Goal: Use online tool/utility

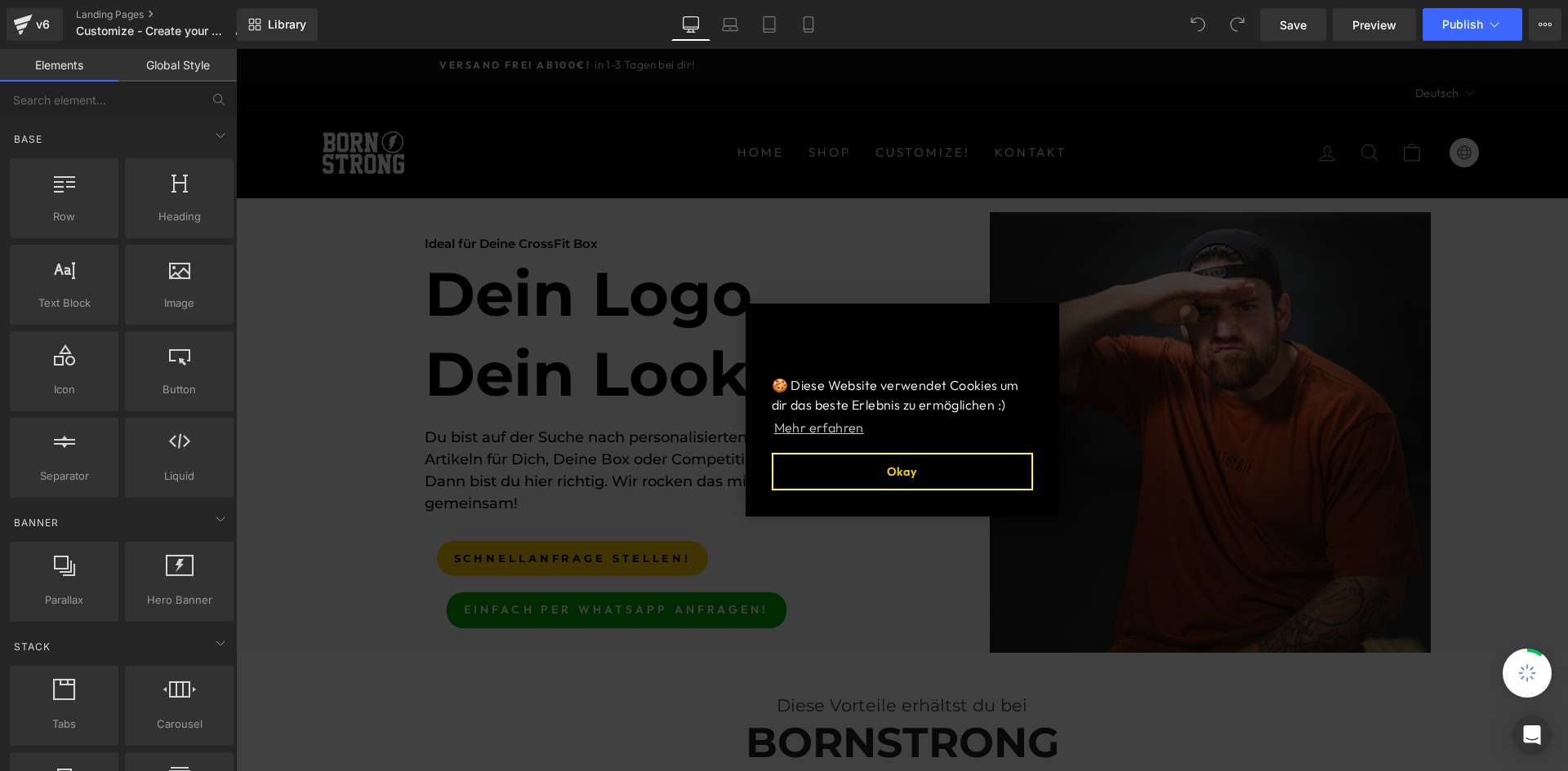
click at [905, 479] on button "Okay" at bounding box center [902, 472] width 262 height 38
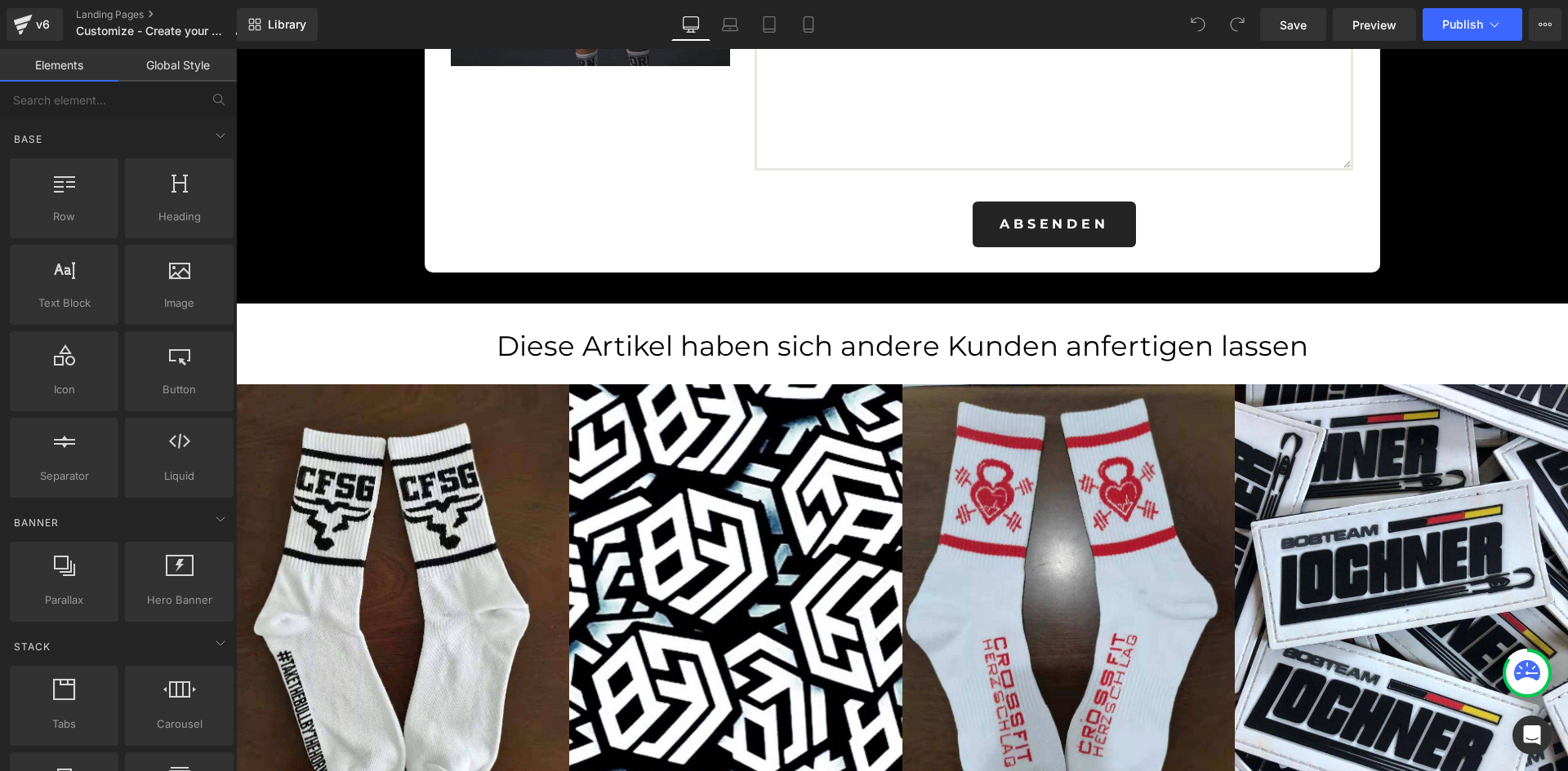
scroll to position [3892, 0]
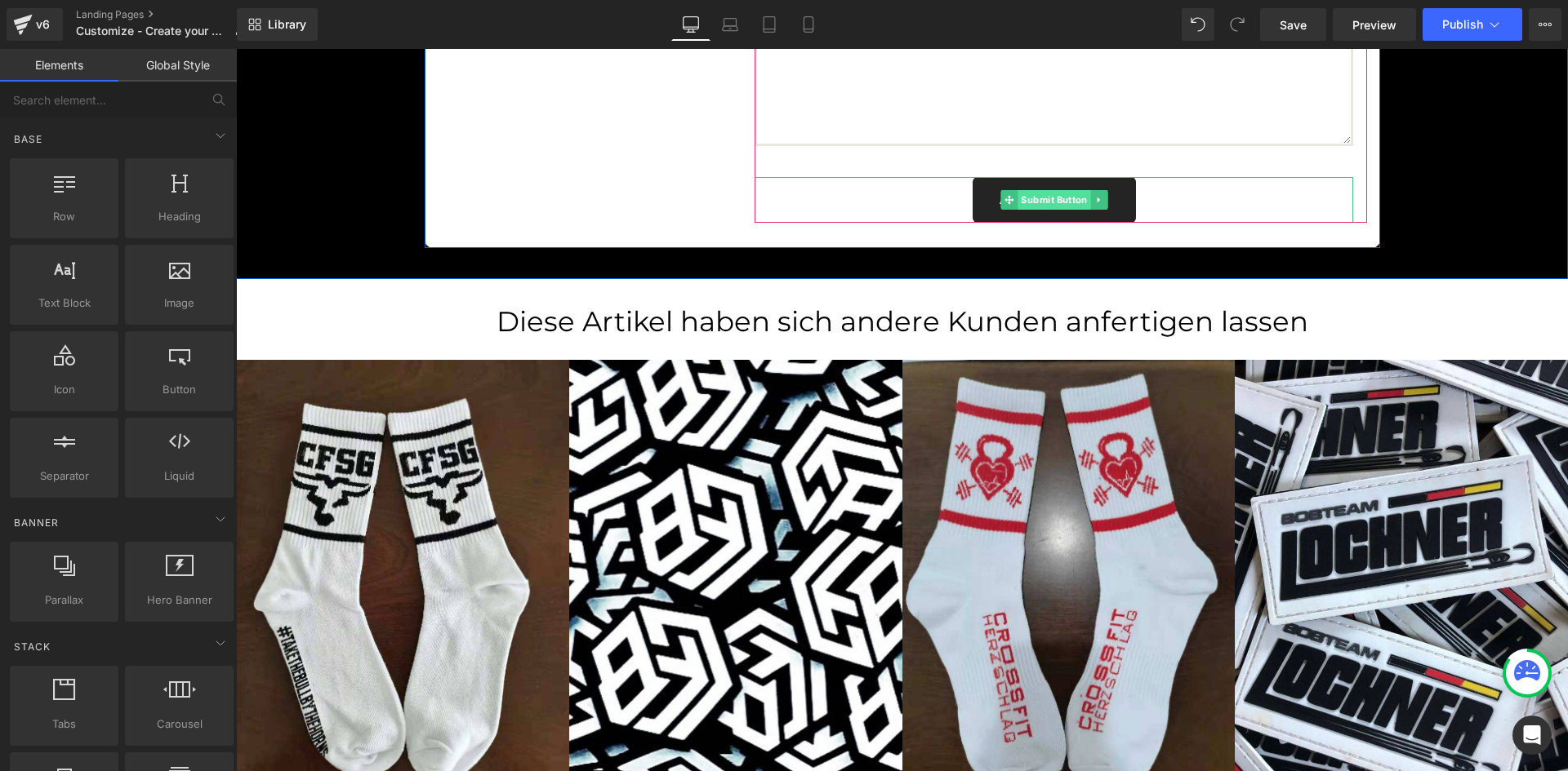
click at [1080, 205] on span "Submit Button" at bounding box center [1054, 200] width 74 height 20
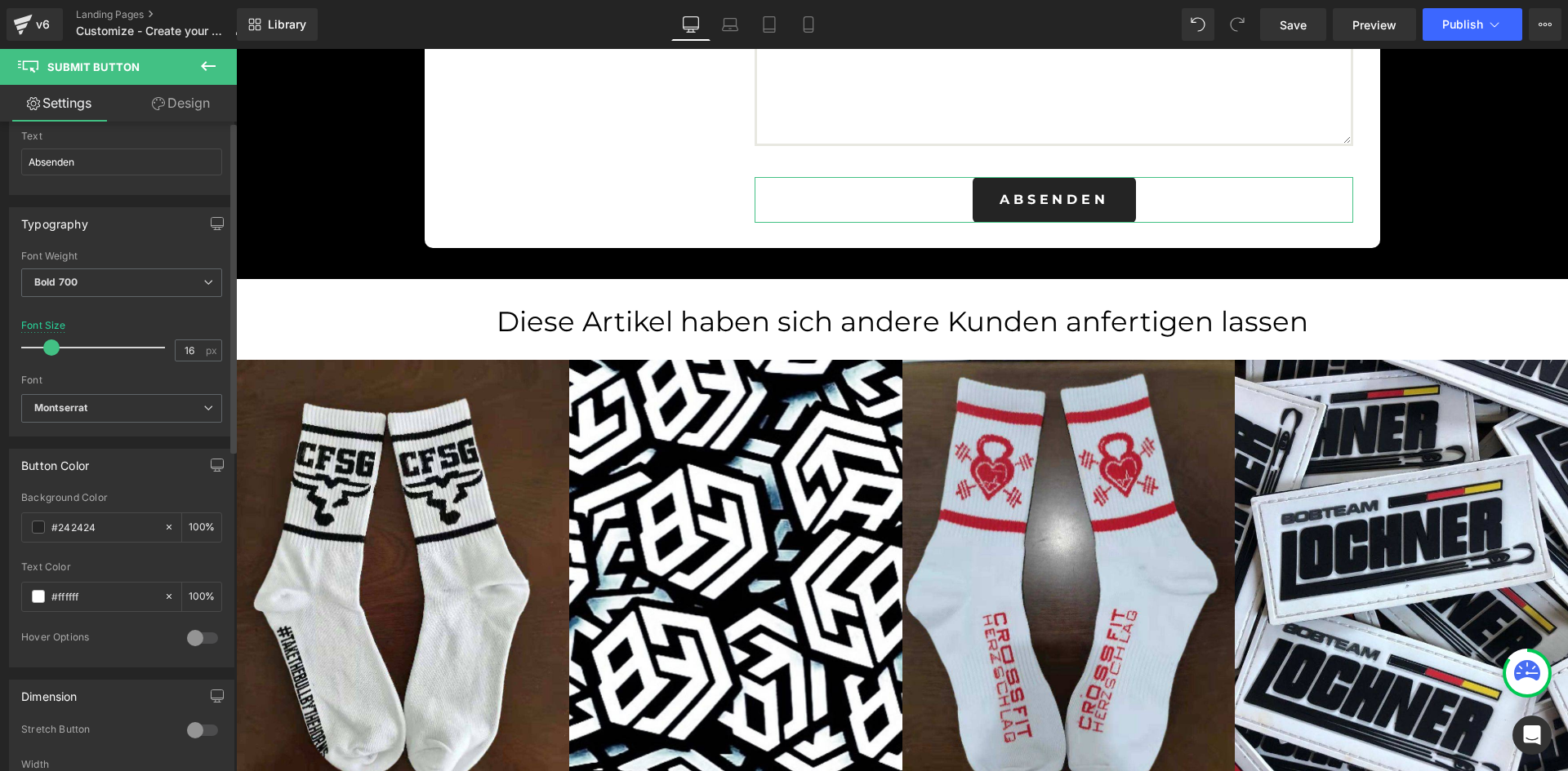
scroll to position [0, 0]
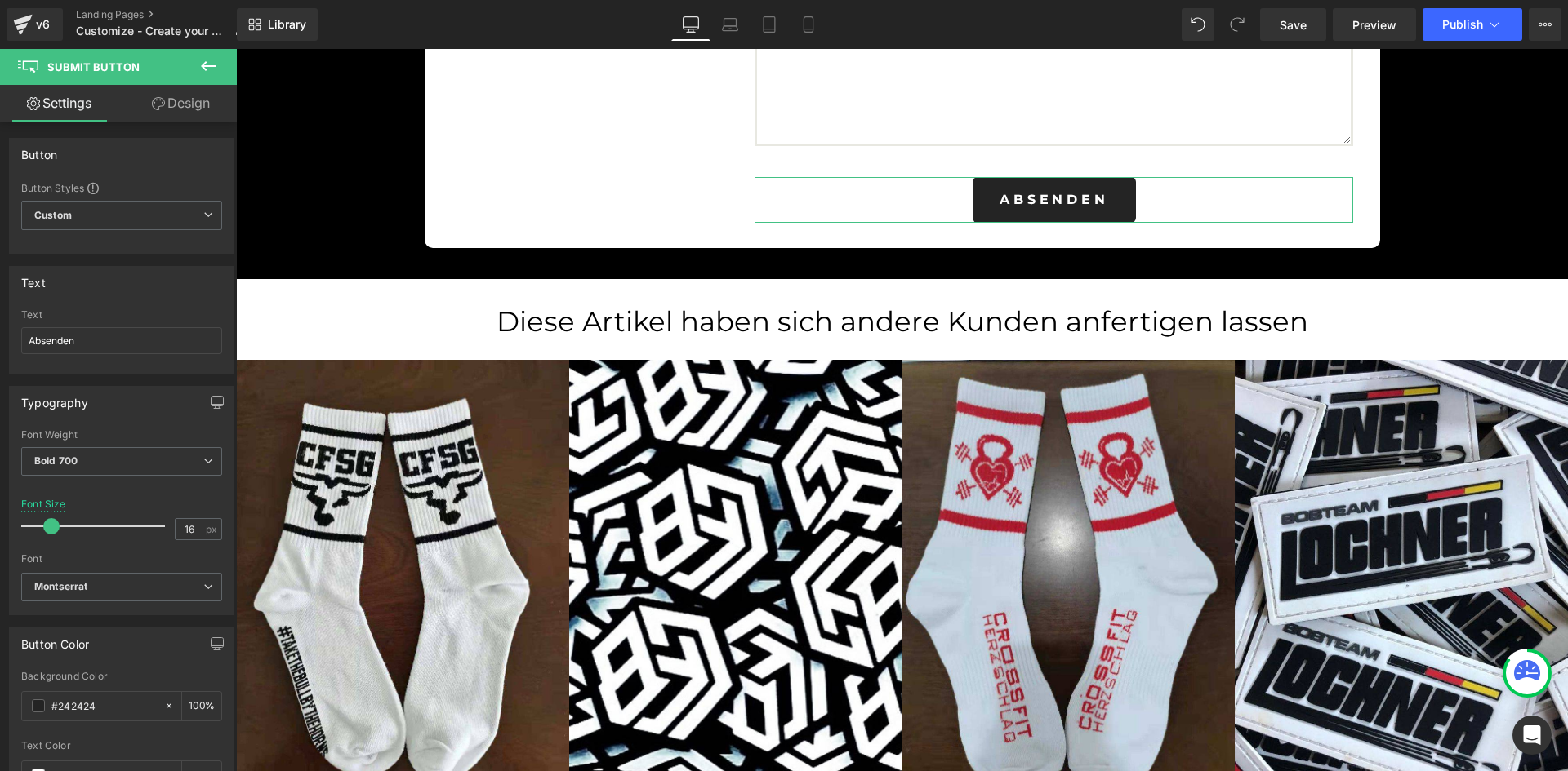
click at [174, 109] on link "Design" at bounding box center [180, 103] width 118 height 37
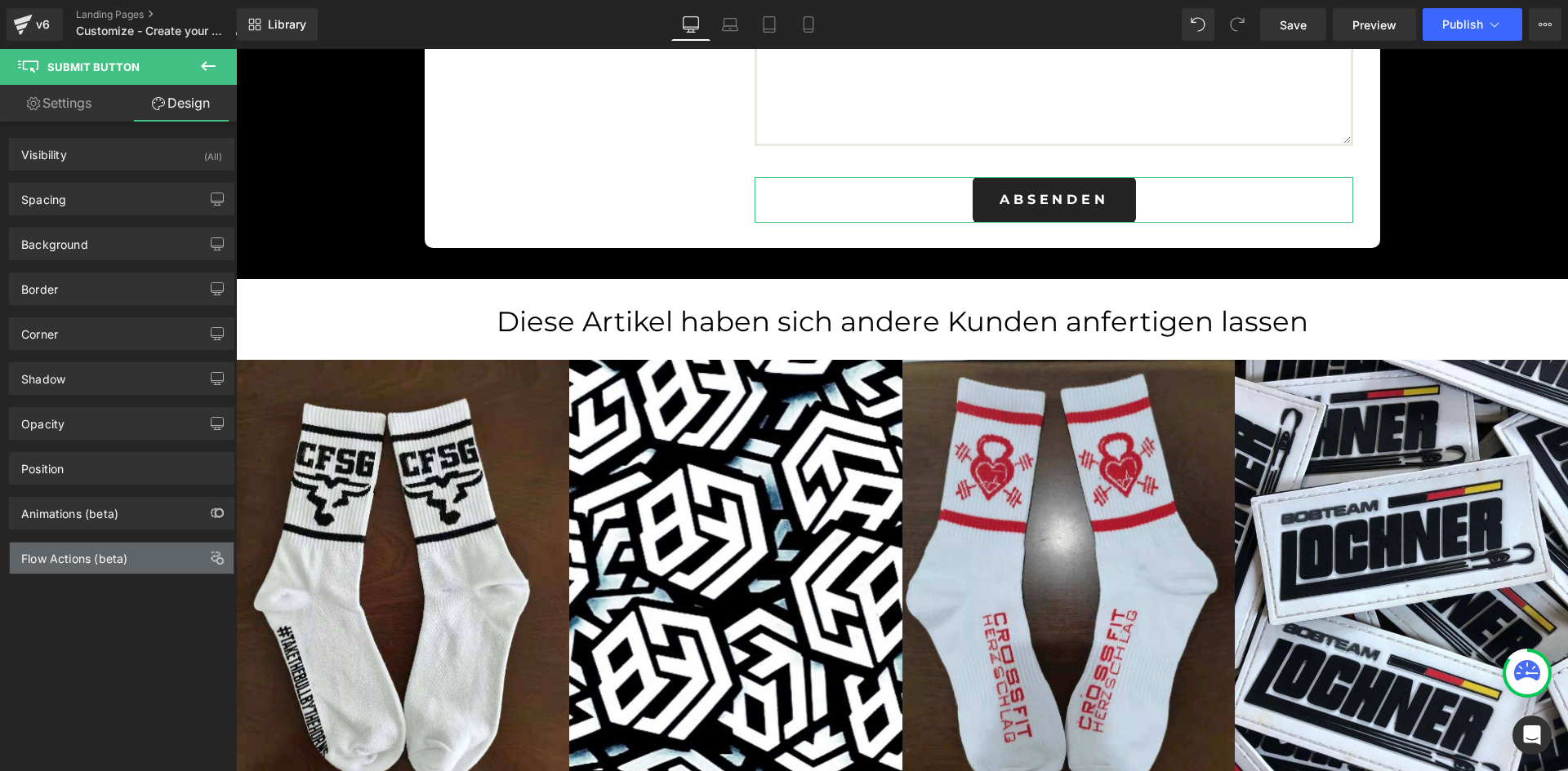
click at [101, 570] on div "Flow Actions (beta)" at bounding box center [121, 558] width 224 height 31
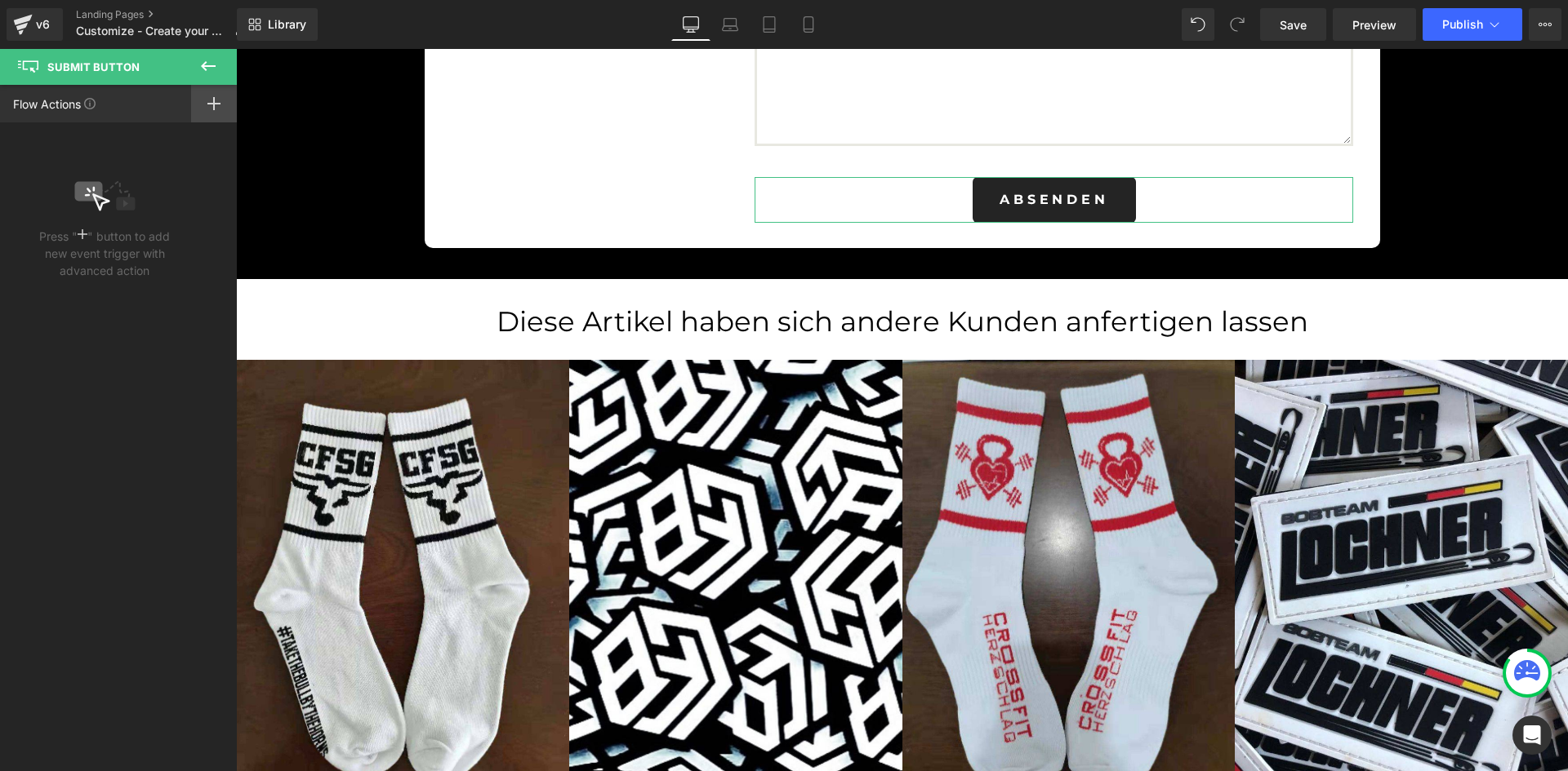
click at [209, 102] on icon at bounding box center [214, 103] width 13 height 13
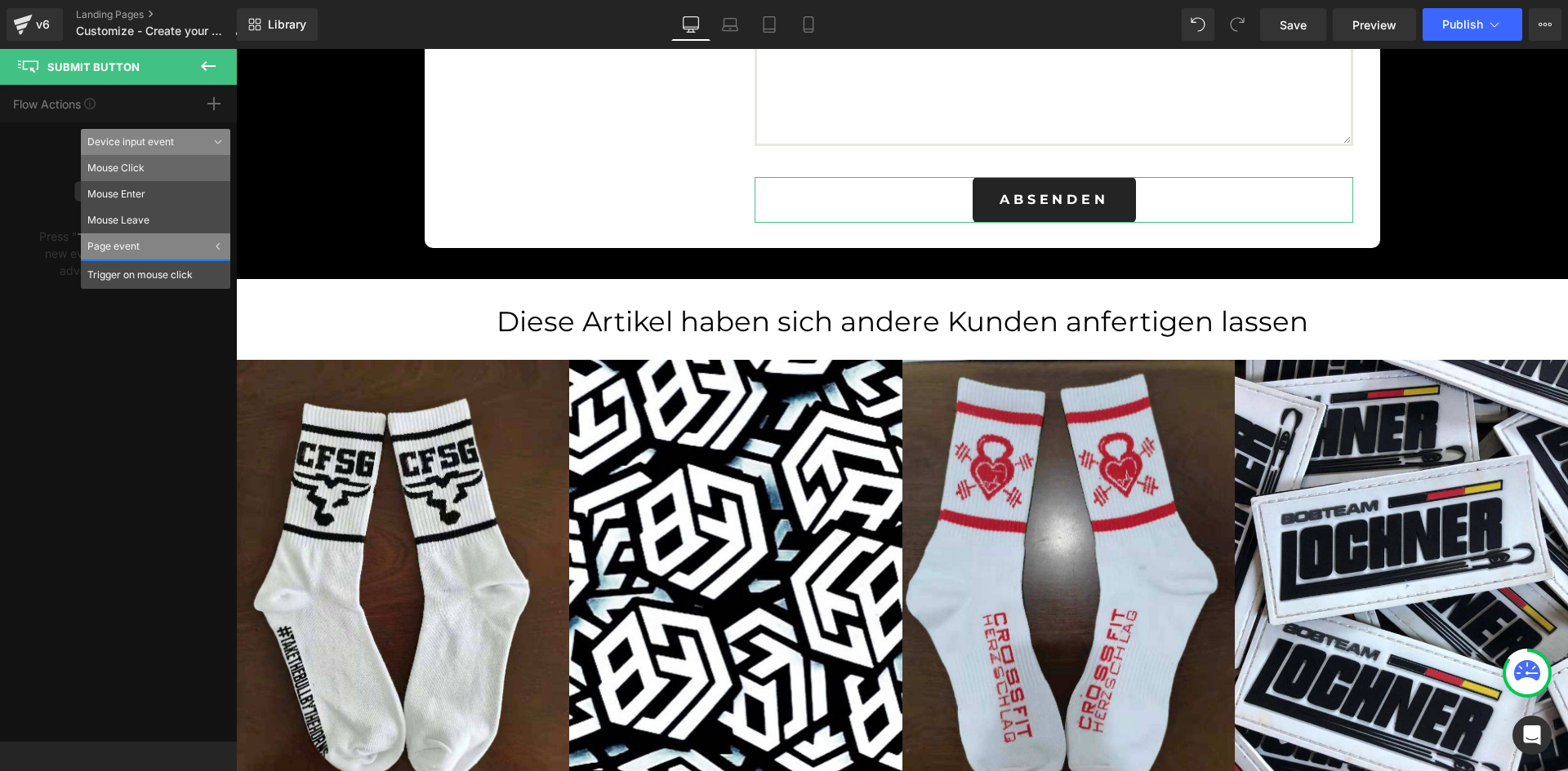
click at [129, 161] on li "Mouse Click" at bounding box center [156, 168] width 150 height 26
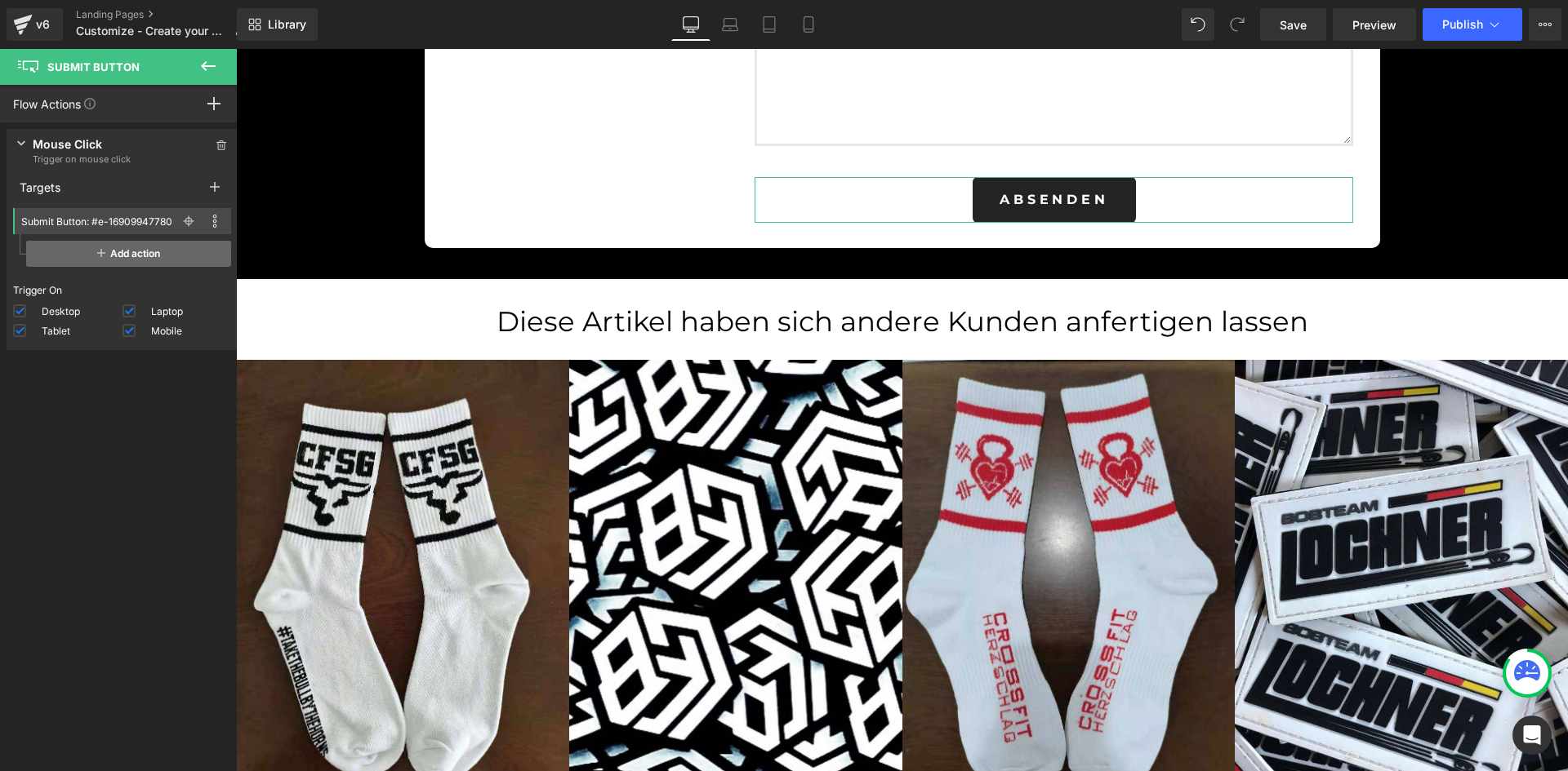
click at [118, 256] on span "Add action" at bounding box center [129, 254] width 205 height 26
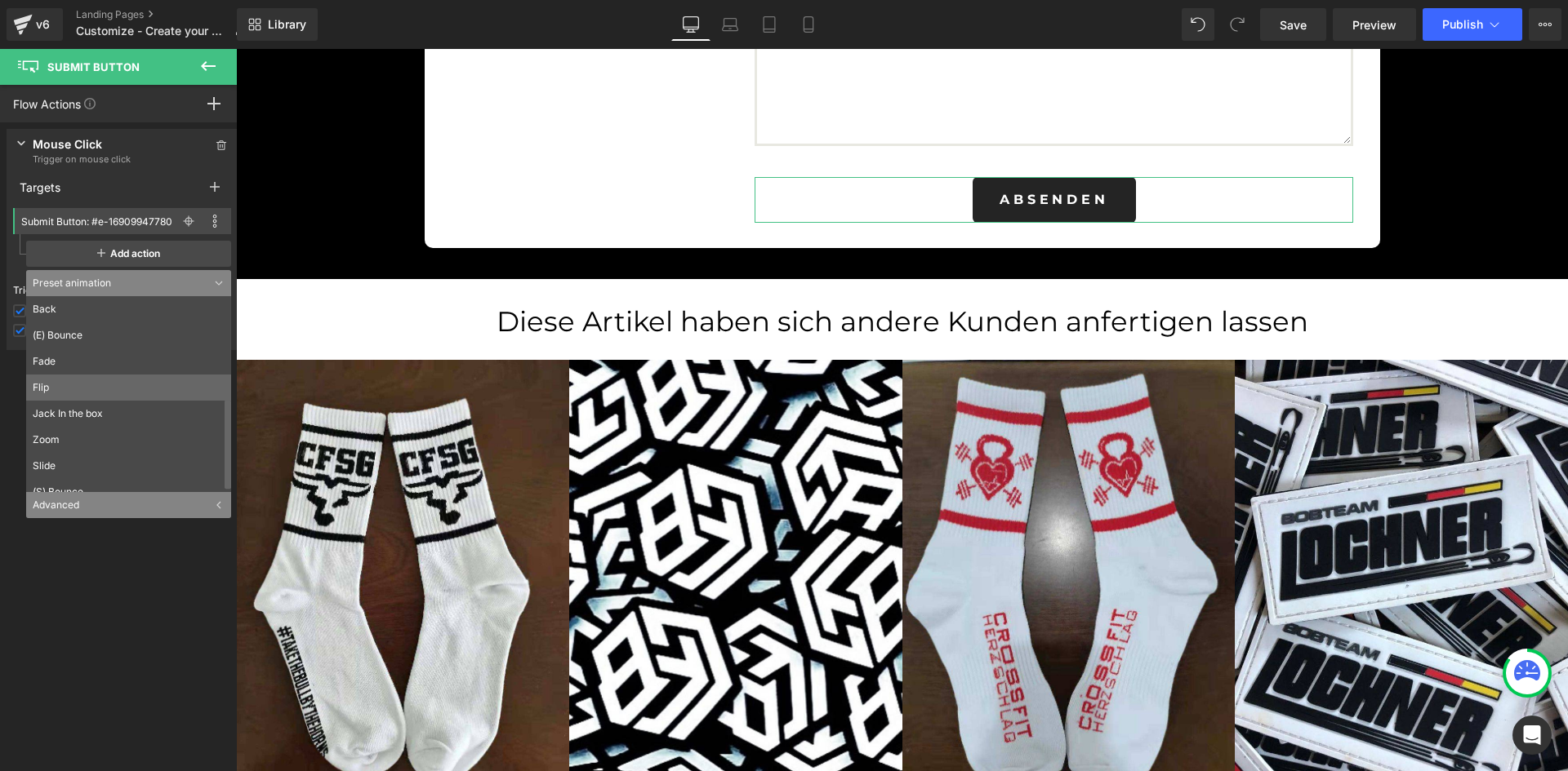
scroll to position [222, 0]
click at [130, 500] on div "Advanced" at bounding box center [129, 505] width 205 height 26
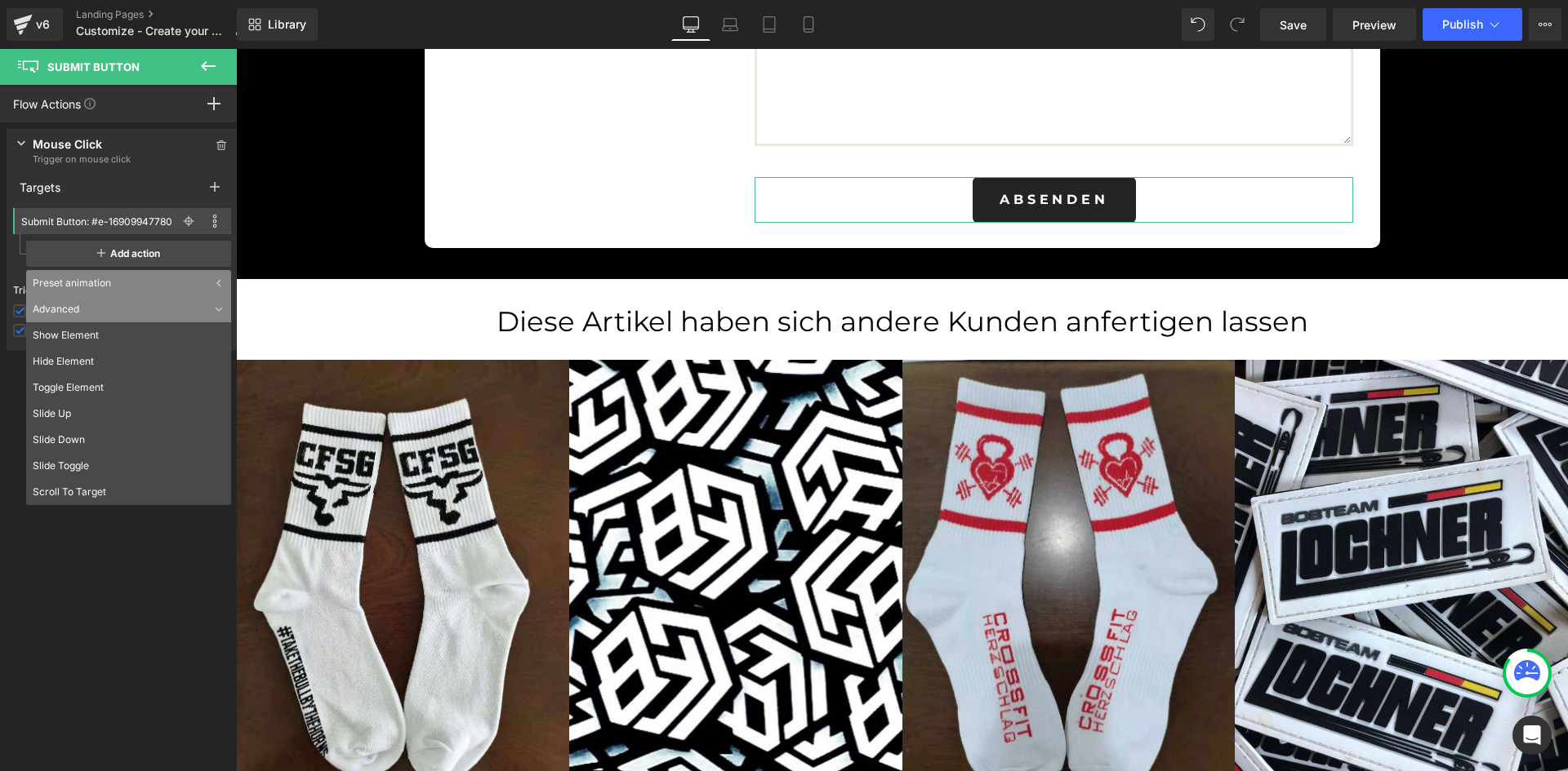
click at [106, 558] on div "Press " " button to add new event trigger with advanced action Mouse Click Trig…" at bounding box center [122, 450] width 245 height 657
